Goal: Task Accomplishment & Management: Use online tool/utility

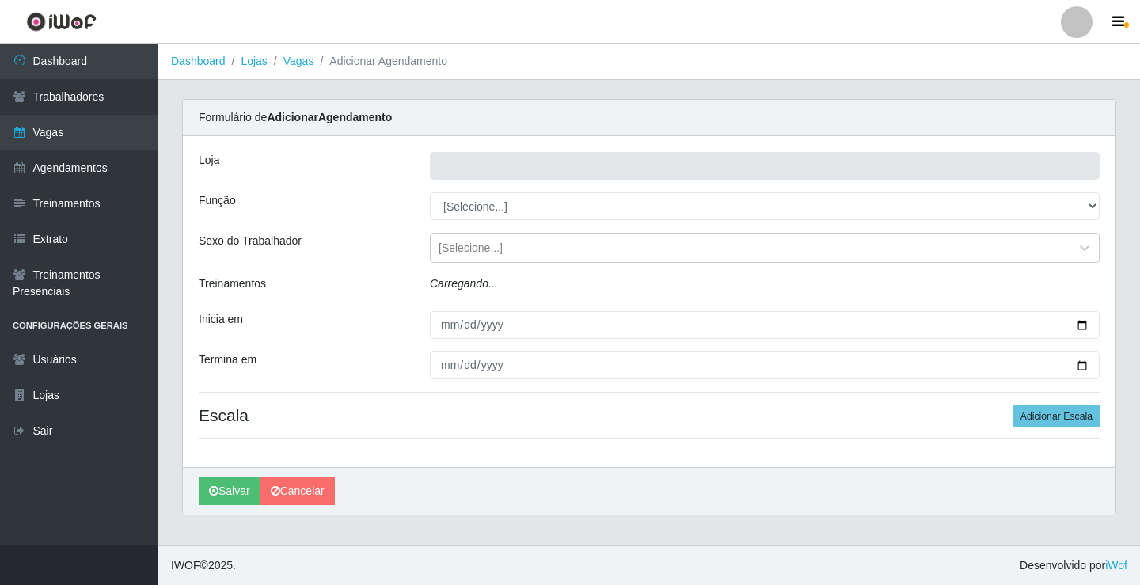
type input "Rede Econômico - Prata"
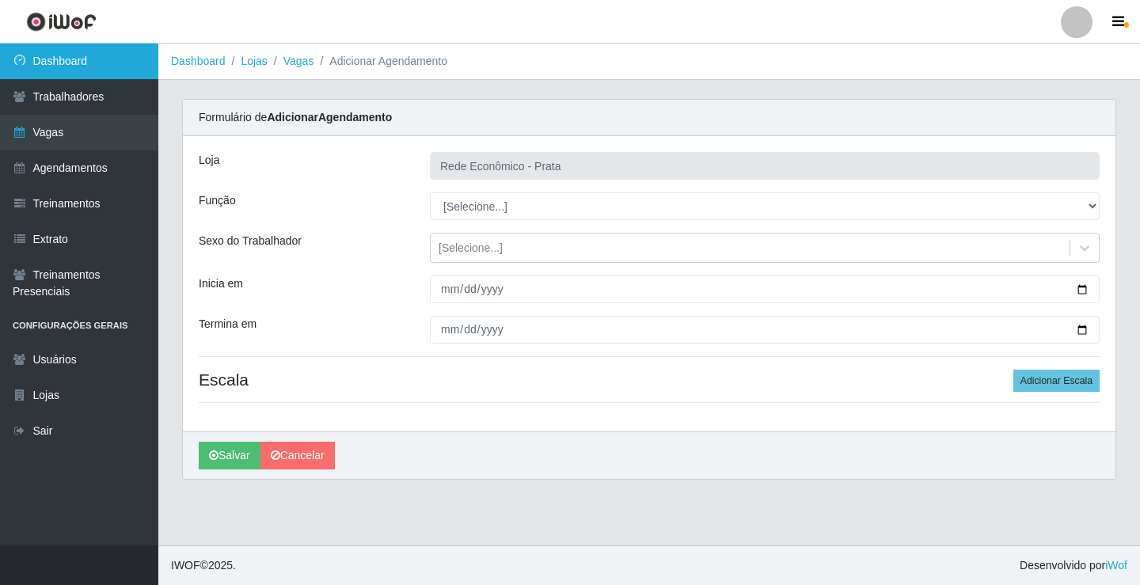
click at [89, 67] on link "Dashboard" at bounding box center [79, 62] width 158 height 36
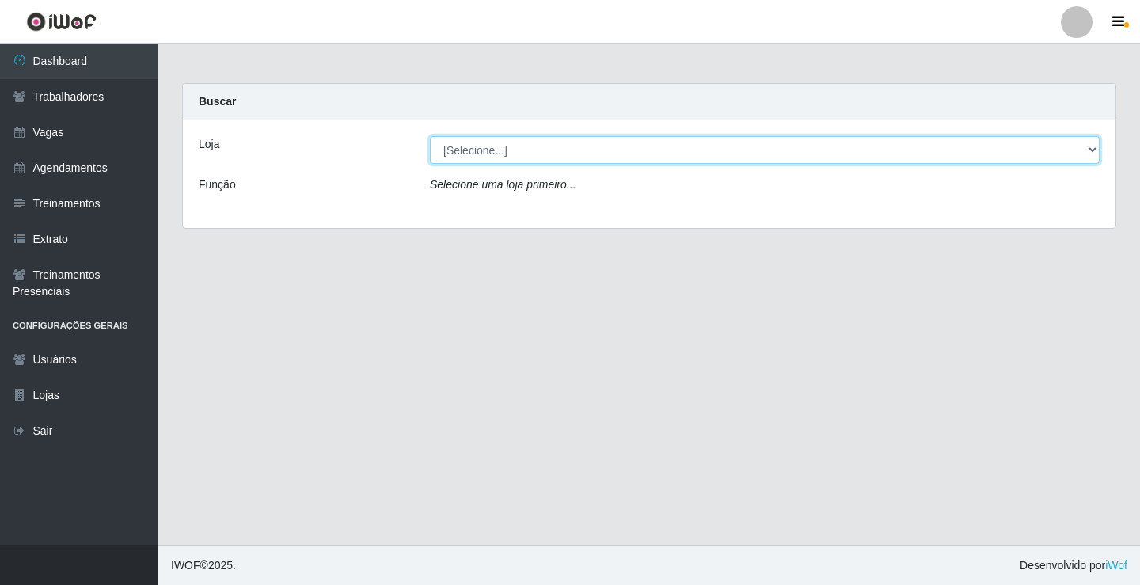
click at [1095, 150] on select "[Selecione...] Rede Econômico - Prata" at bounding box center [765, 150] width 670 height 28
select select "192"
click at [430, 136] on select "[Selecione...] Rede Econômico - Prata" at bounding box center [765, 150] width 670 height 28
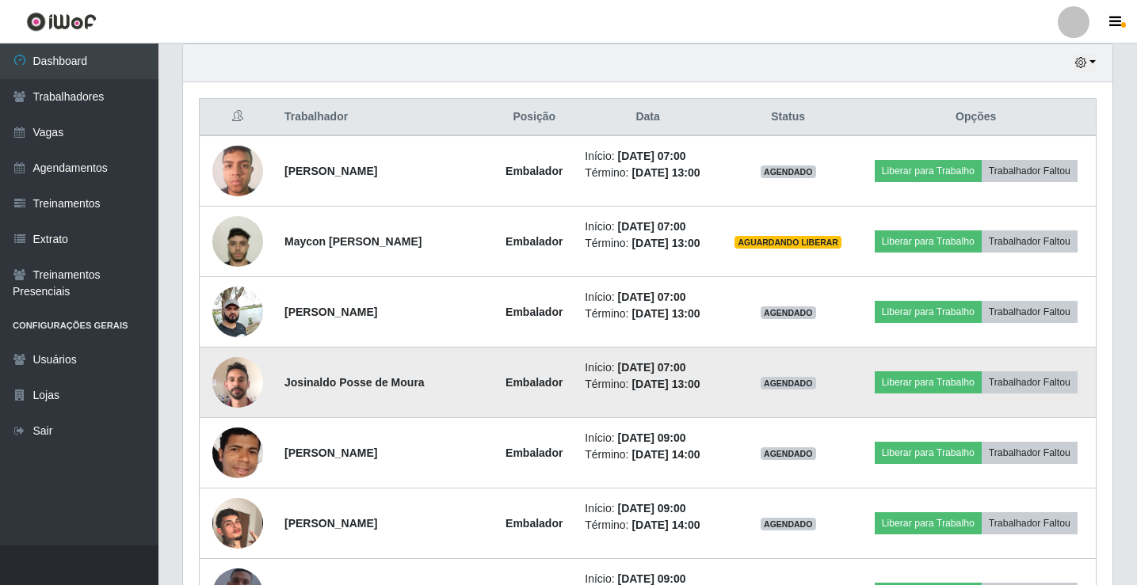
scroll to position [479, 0]
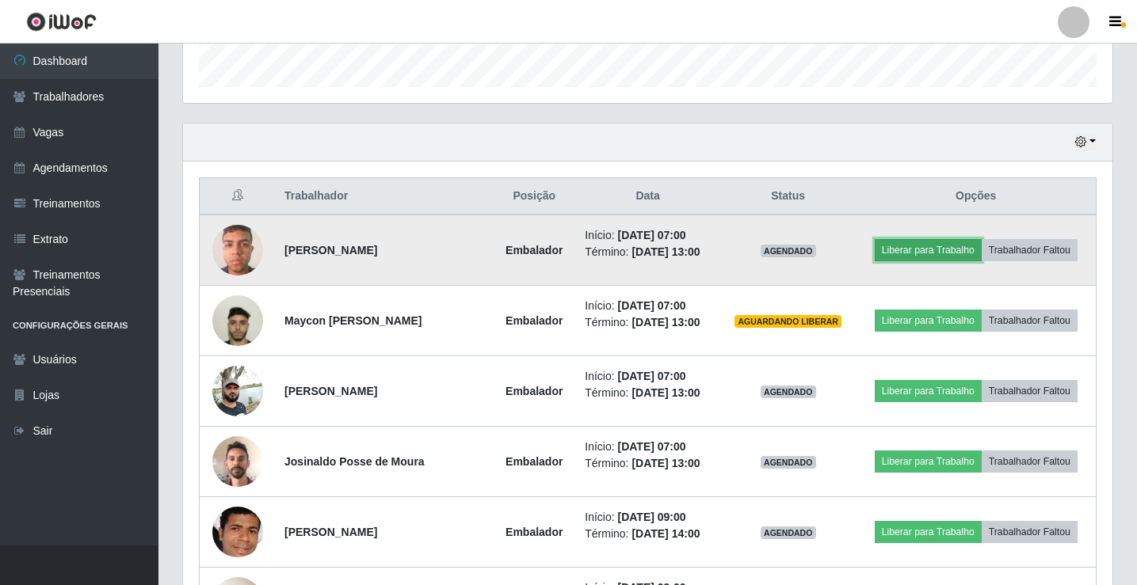
click at [981, 241] on button "Liberar para Trabalho" at bounding box center [927, 250] width 107 height 22
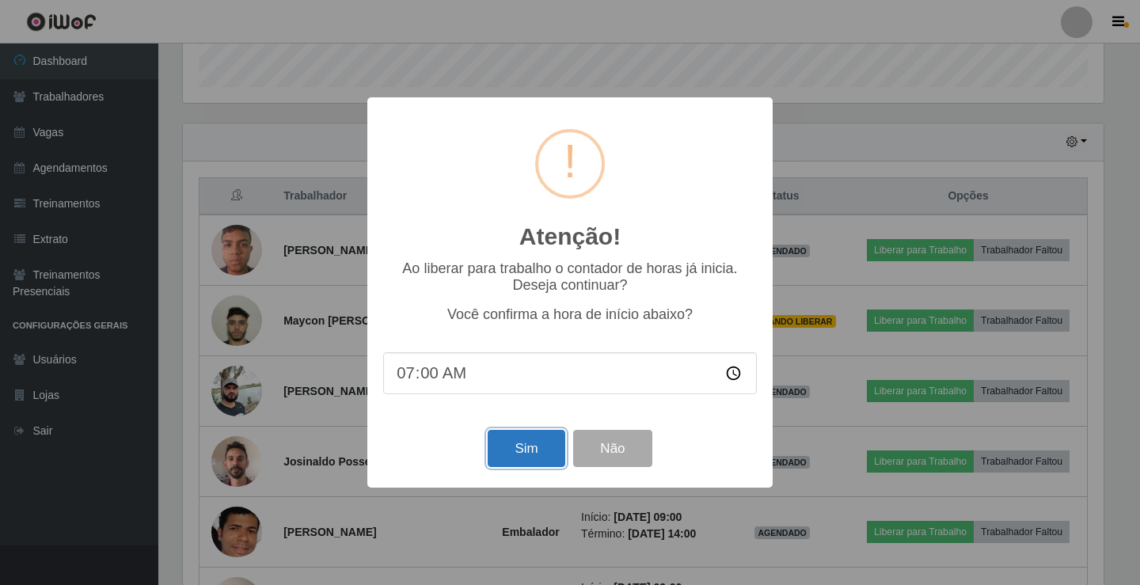
click at [531, 461] on button "Sim" at bounding box center [526, 448] width 77 height 37
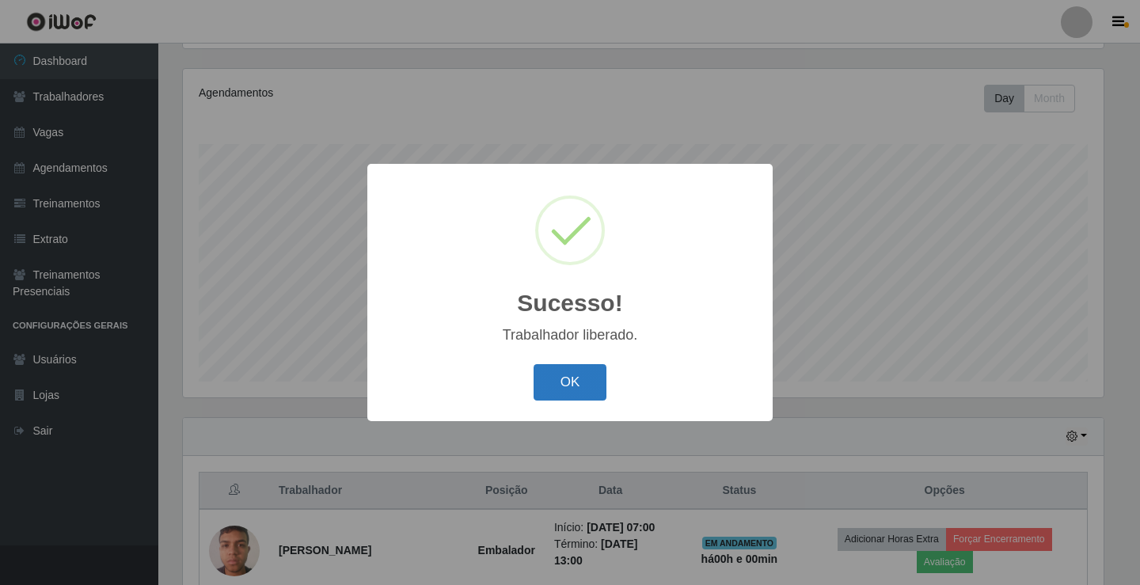
click at [556, 373] on button "OK" at bounding box center [571, 382] width 74 height 37
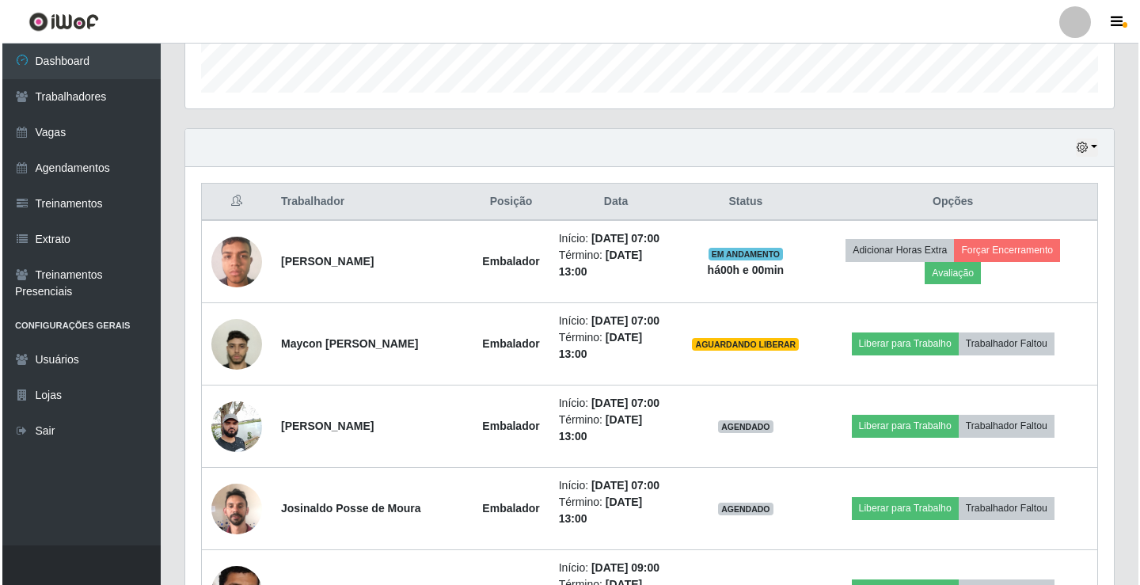
scroll to position [501, 0]
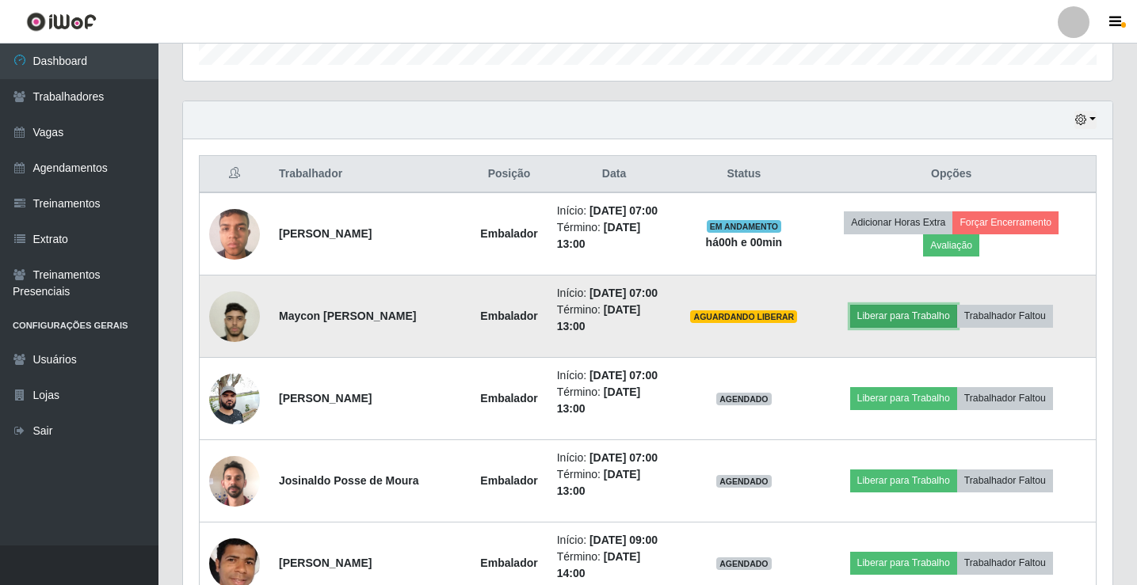
click at [930, 327] on button "Liberar para Trabalho" at bounding box center [903, 316] width 107 height 22
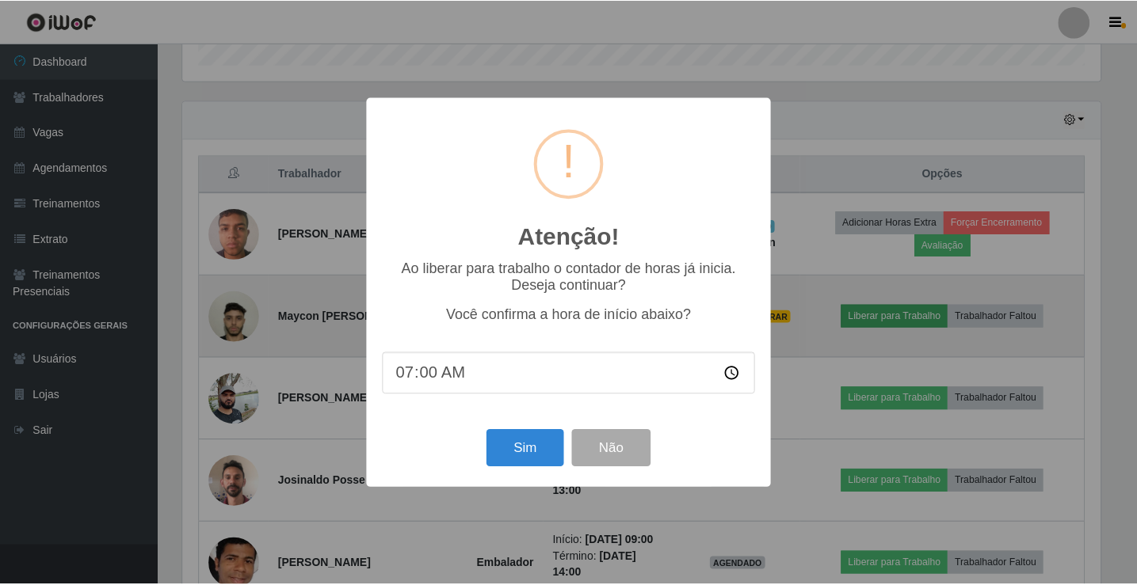
scroll to position [329, 921]
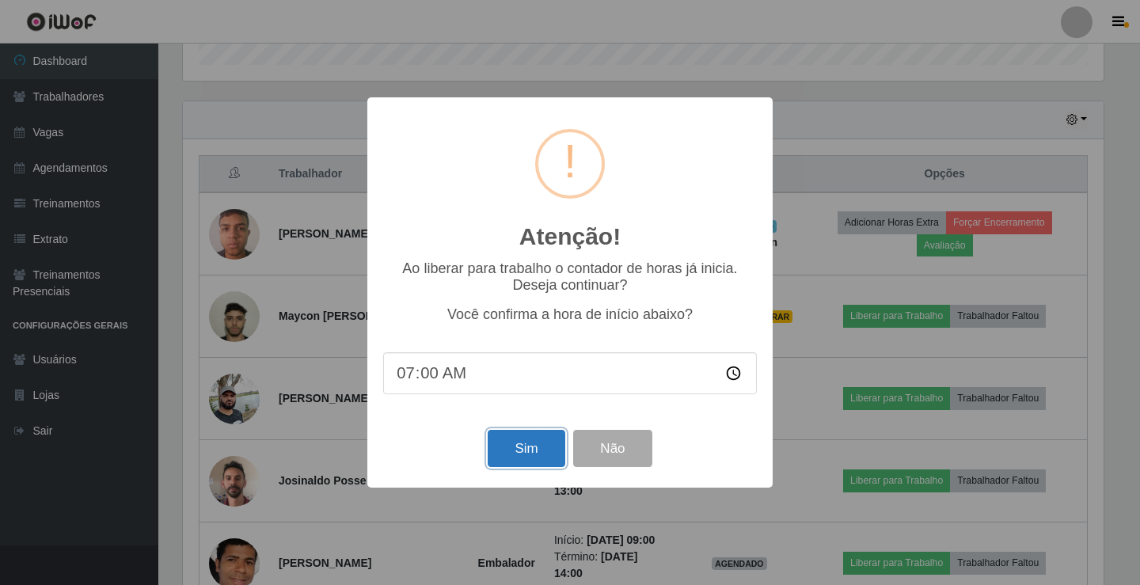
click at [505, 461] on button "Sim" at bounding box center [526, 448] width 77 height 37
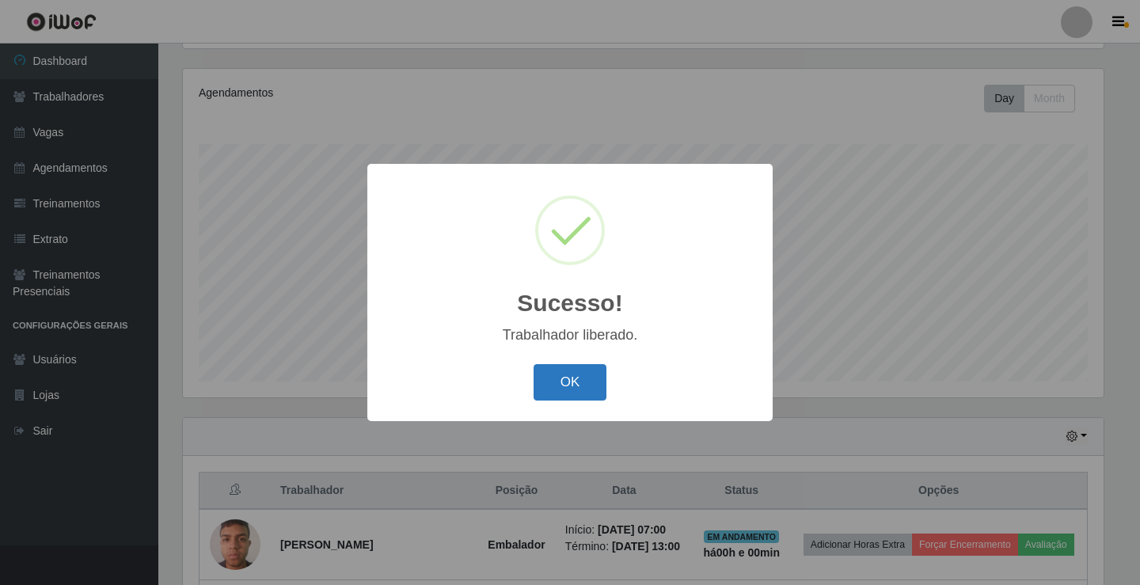
click at [546, 385] on button "OK" at bounding box center [571, 382] width 74 height 37
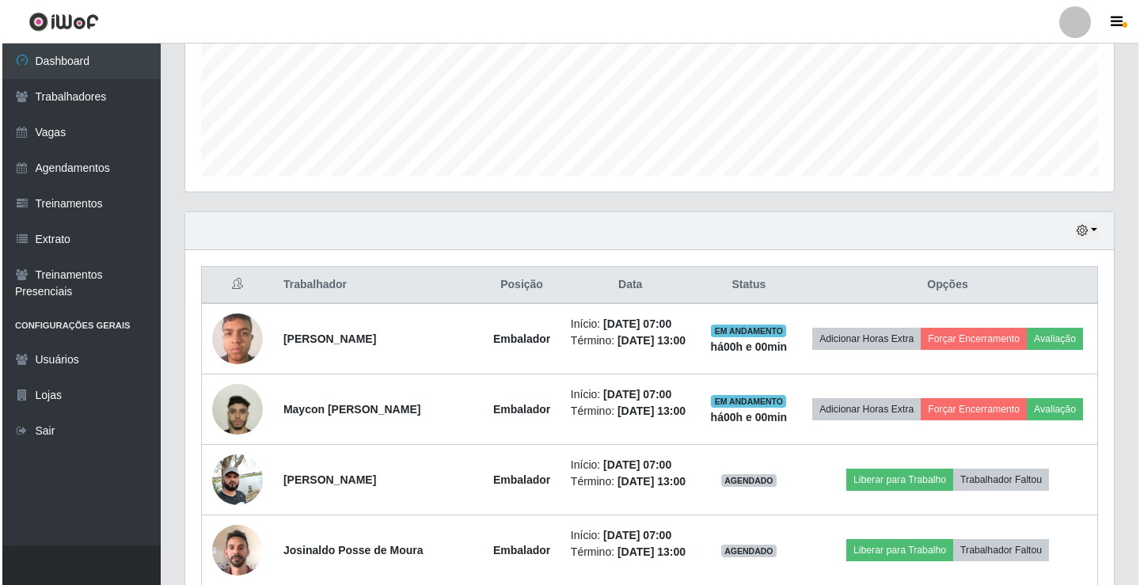
scroll to position [422, 0]
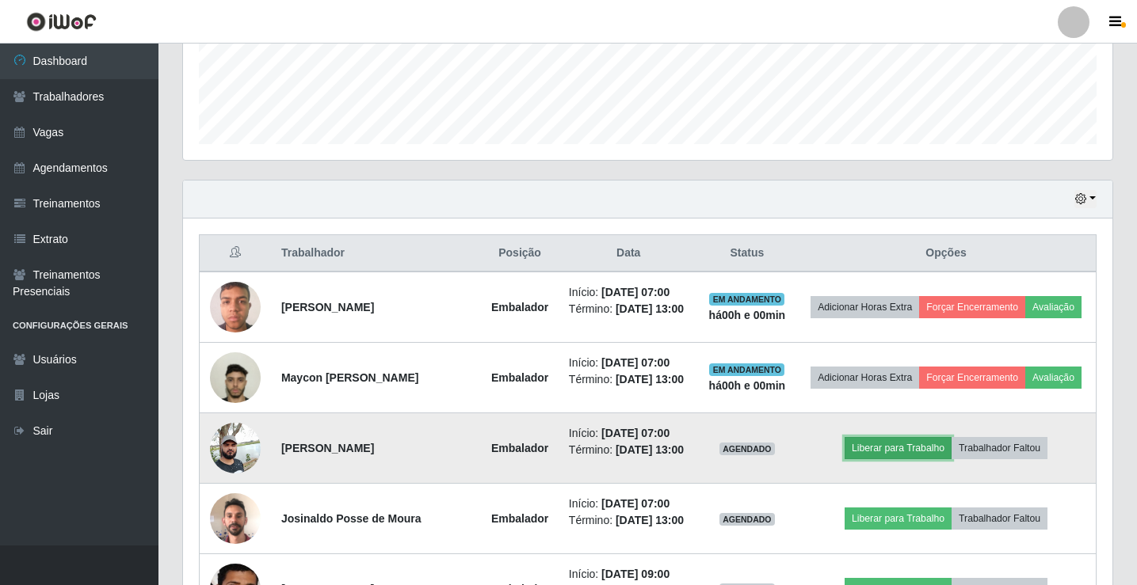
click at [913, 459] on button "Liberar para Trabalho" at bounding box center [897, 448] width 107 height 22
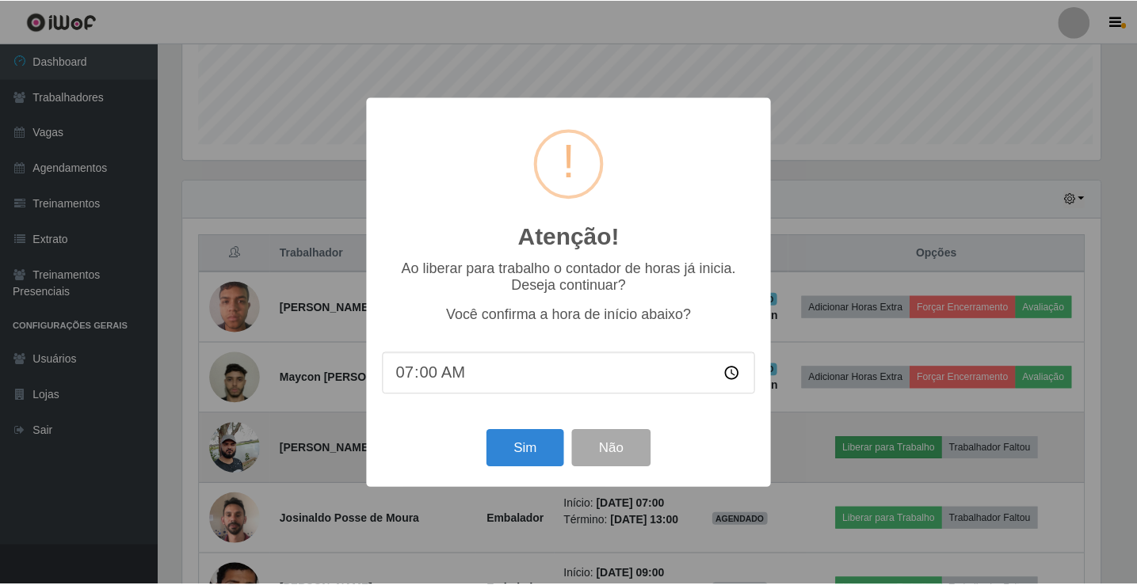
scroll to position [329, 921]
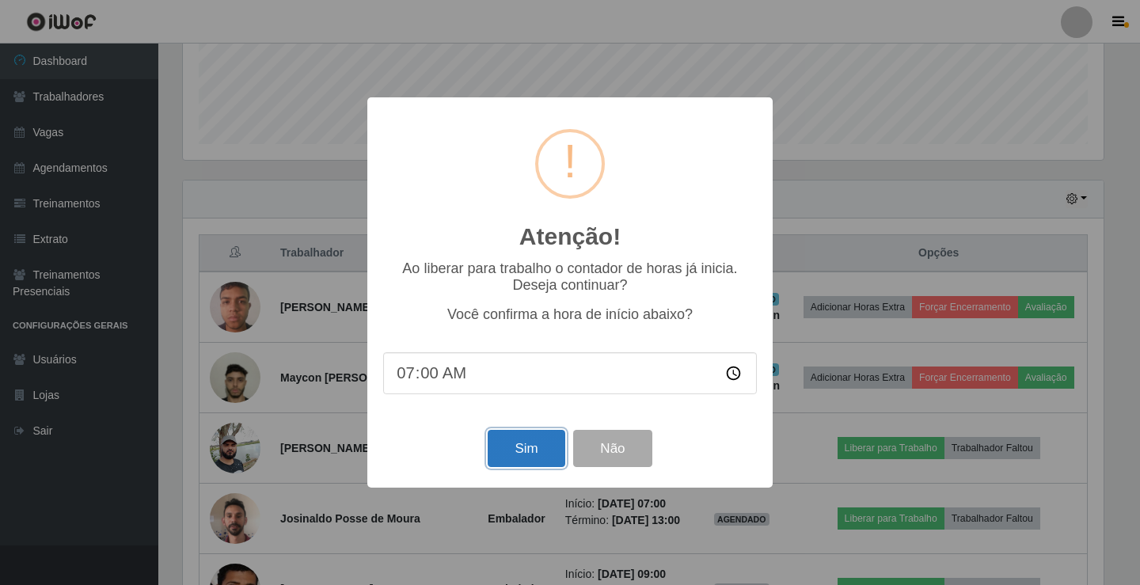
click at [527, 458] on button "Sim" at bounding box center [526, 448] width 77 height 37
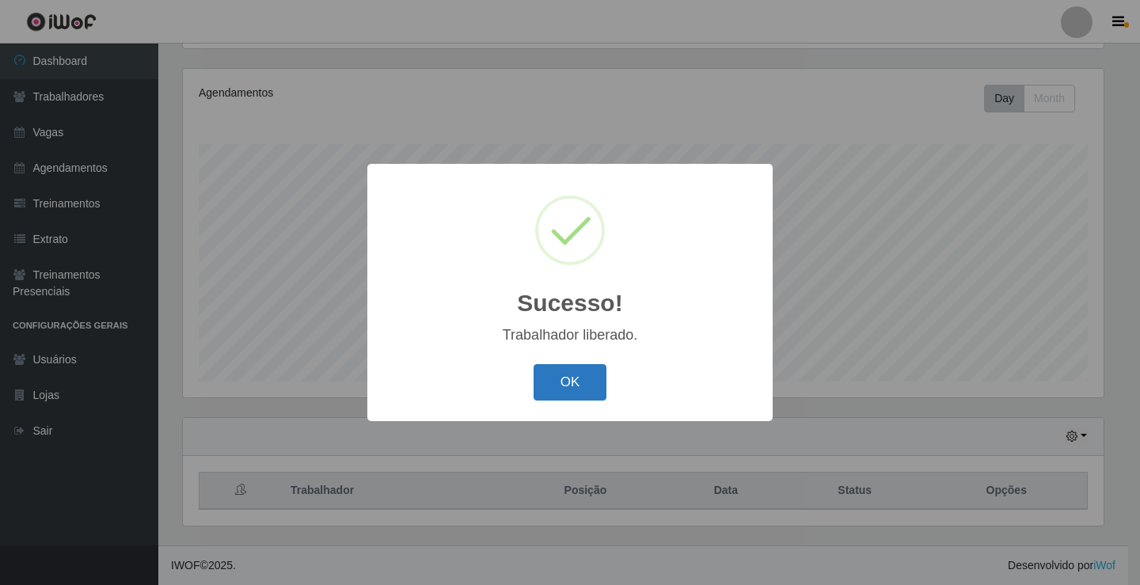
click at [559, 389] on button "OK" at bounding box center [571, 382] width 74 height 37
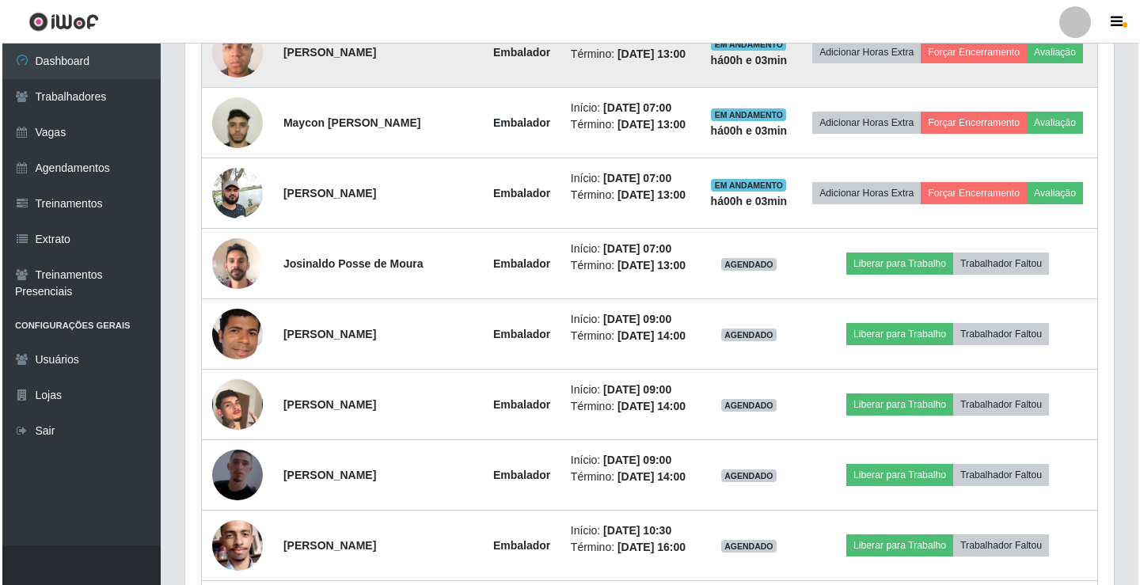
scroll to position [739, 0]
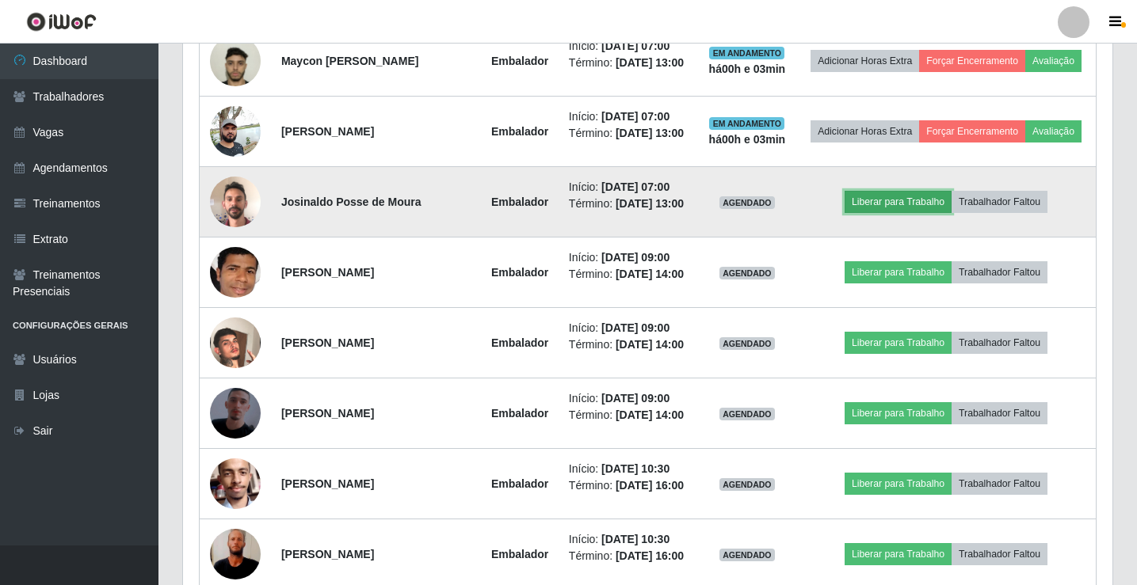
click at [923, 213] on button "Liberar para Trabalho" at bounding box center [897, 202] width 107 height 22
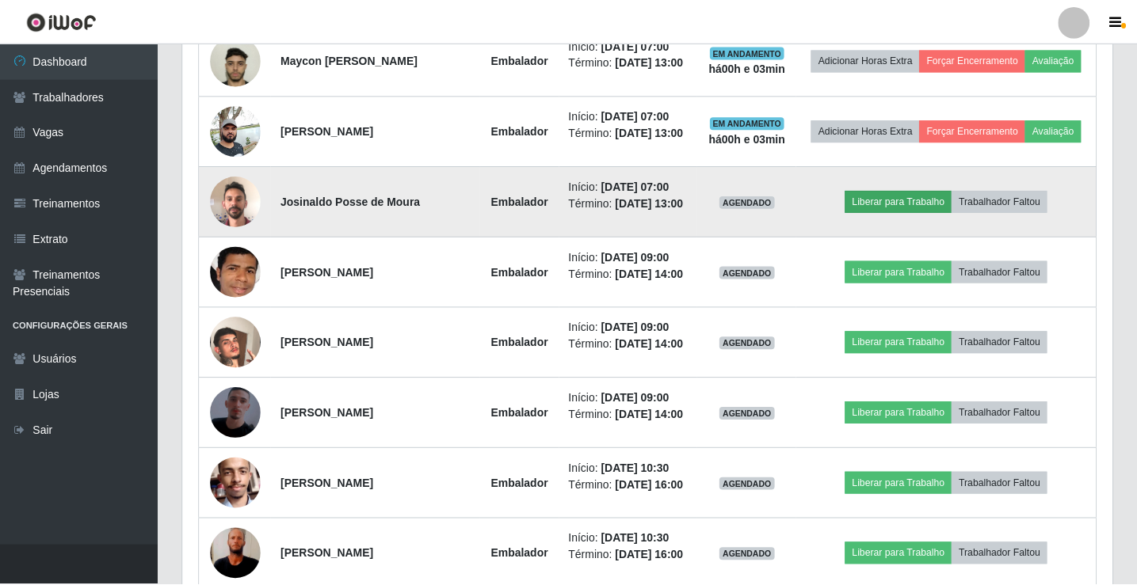
scroll to position [329, 921]
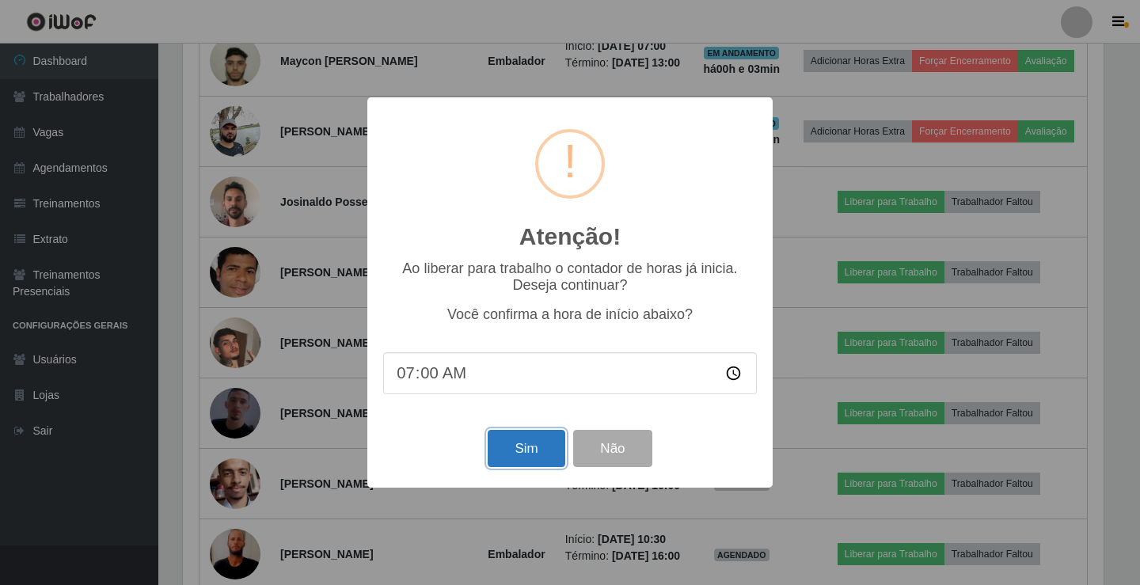
click at [543, 460] on button "Sim" at bounding box center [526, 448] width 77 height 37
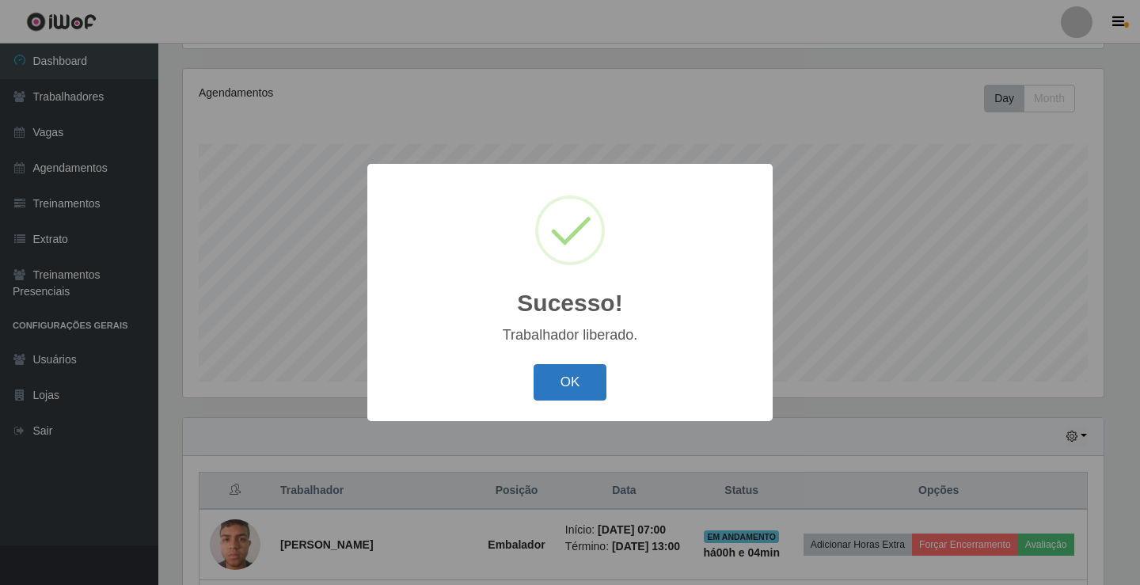
click at [565, 392] on button "OK" at bounding box center [571, 382] width 74 height 37
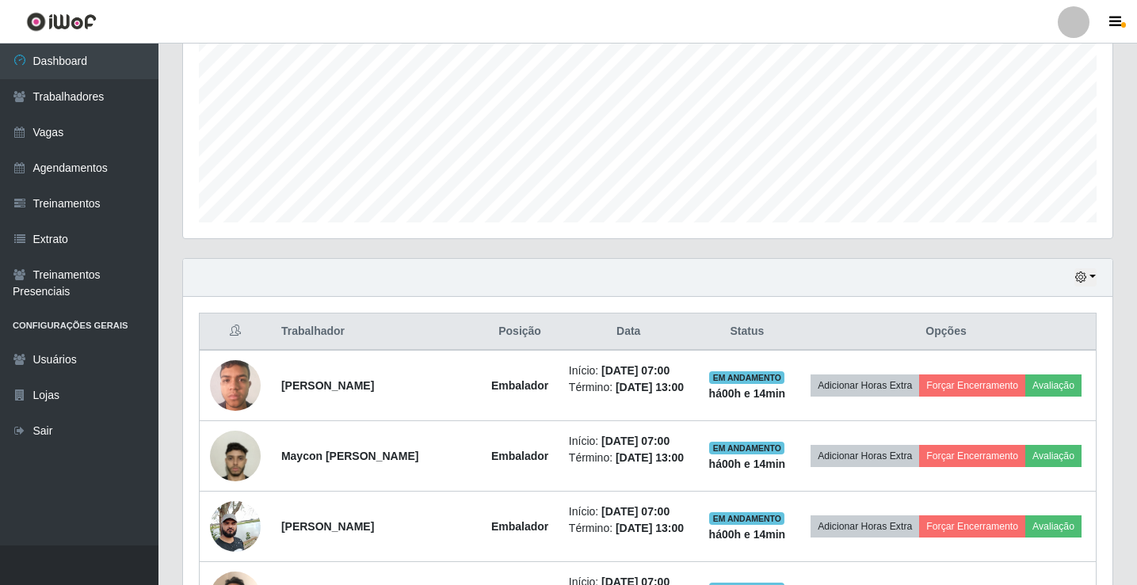
scroll to position [581, 0]
